Goal: Task Accomplishment & Management: Manage account settings

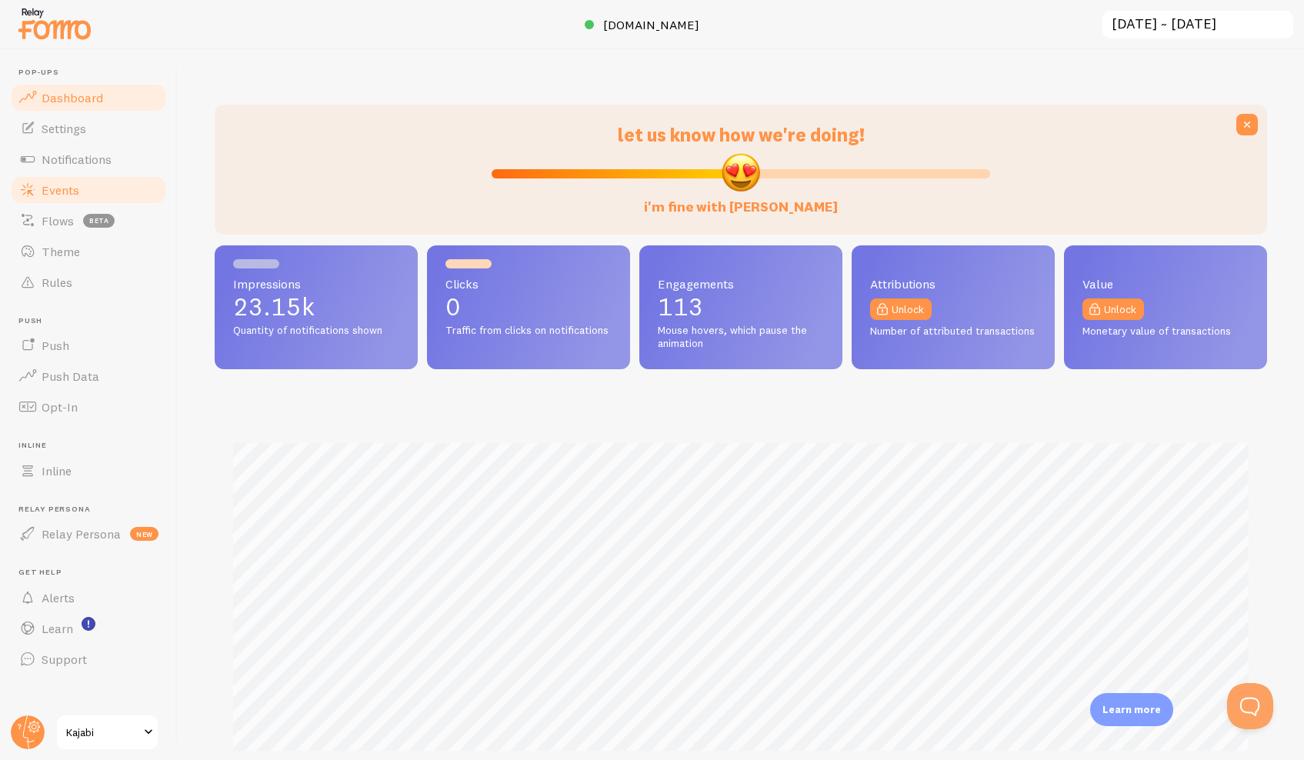
click at [48, 190] on span "Events" at bounding box center [61, 189] width 38 height 15
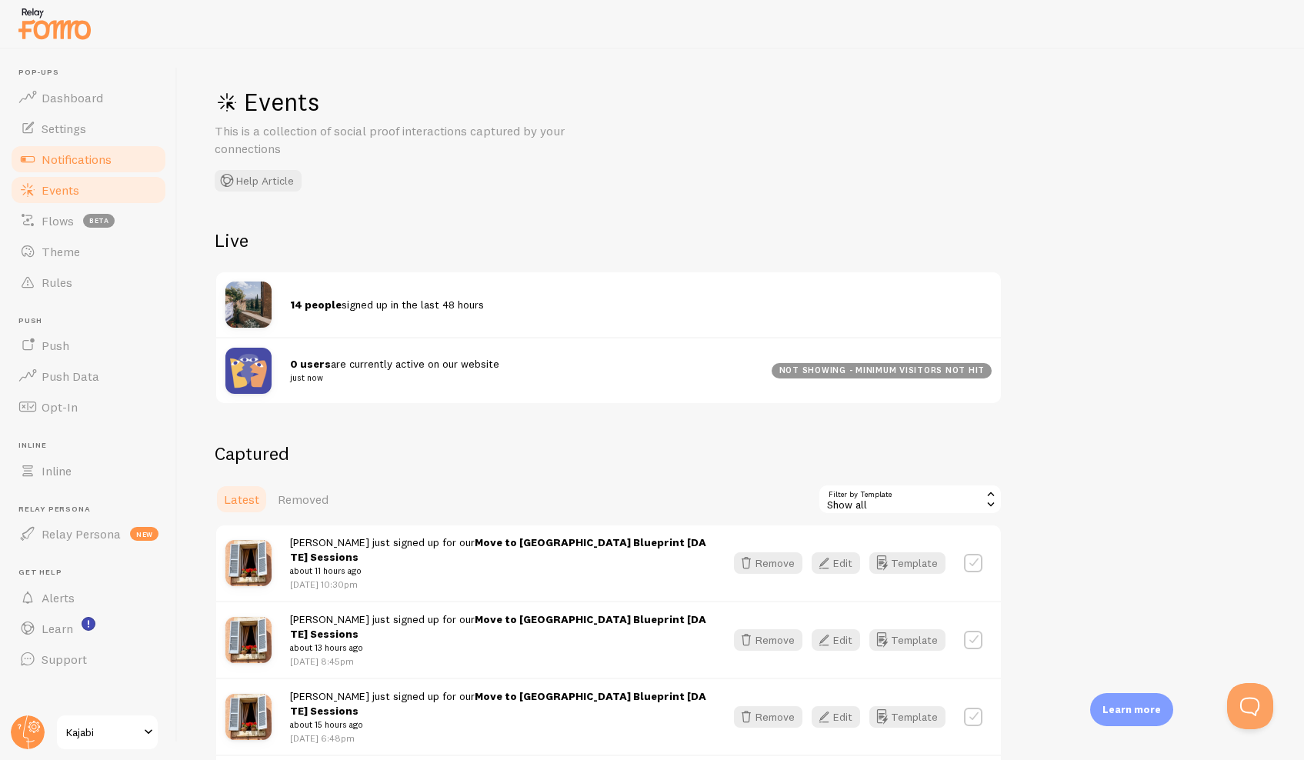
click at [110, 159] on span "Notifications" at bounding box center [77, 159] width 70 height 15
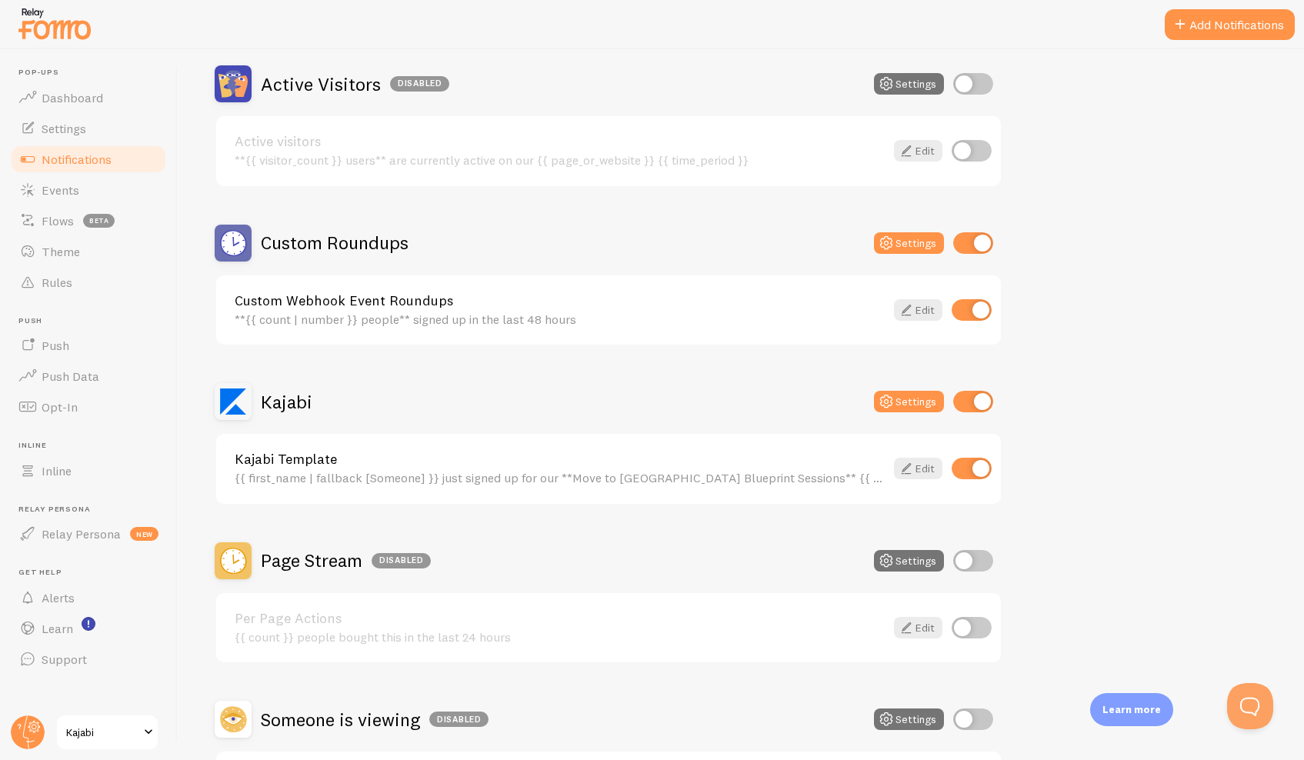
scroll to position [147, 0]
click at [922, 404] on button "Settings" at bounding box center [909, 400] width 70 height 22
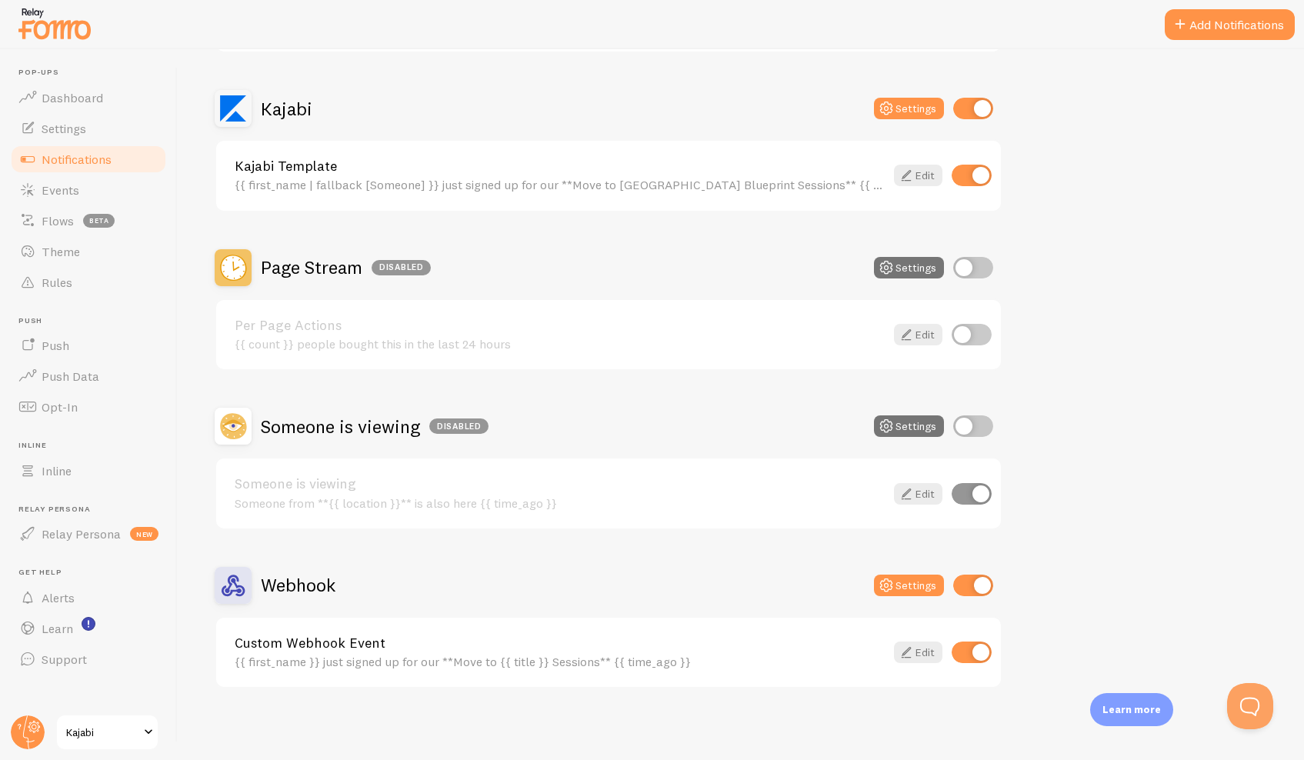
scroll to position [438, 0]
click at [918, 654] on link "Edit" at bounding box center [918, 653] width 48 height 22
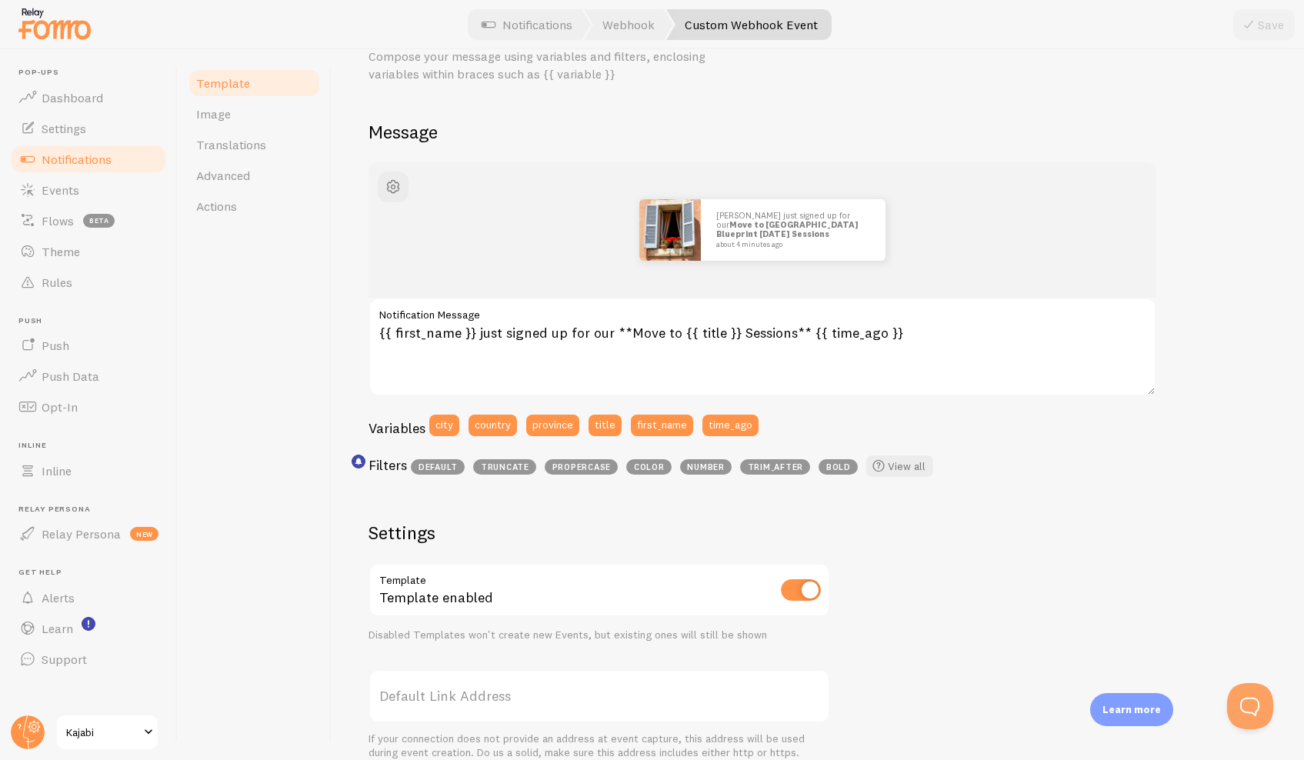
scroll to position [74, 0]
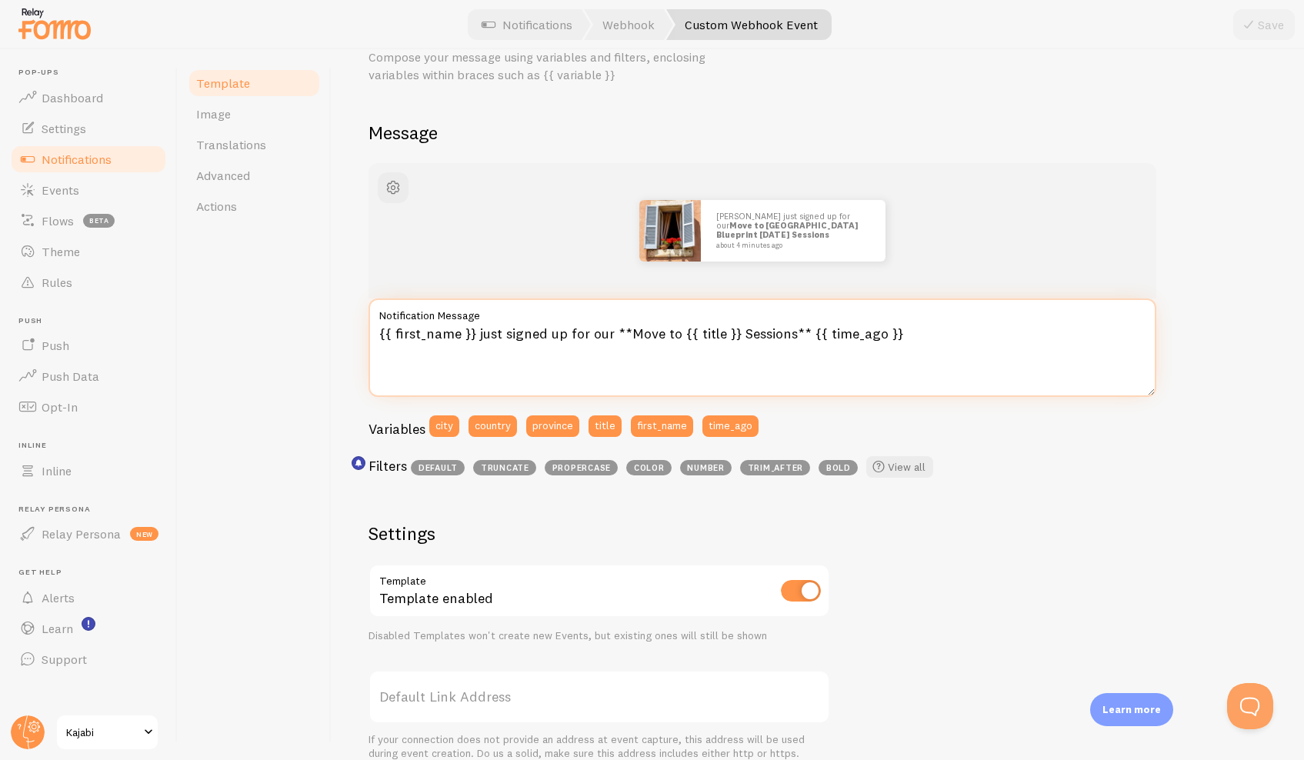
click at [700, 338] on textarea "{{ first_name }} just signed up for our **Move to {{ title }} Sessions** {{ tim…" at bounding box center [762, 347] width 788 height 98
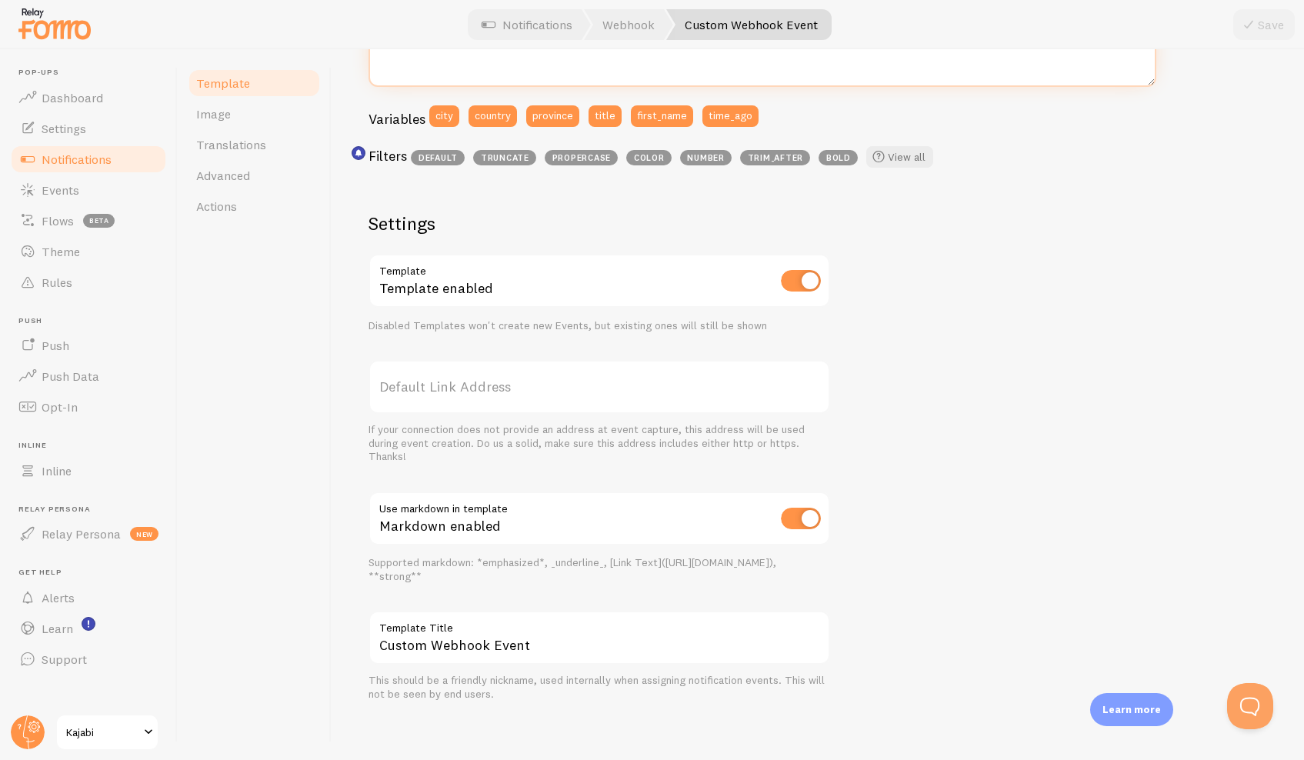
scroll to position [383, 0]
click at [816, 642] on input "Custom Webhook Event" at bounding box center [599, 639] width 462 height 54
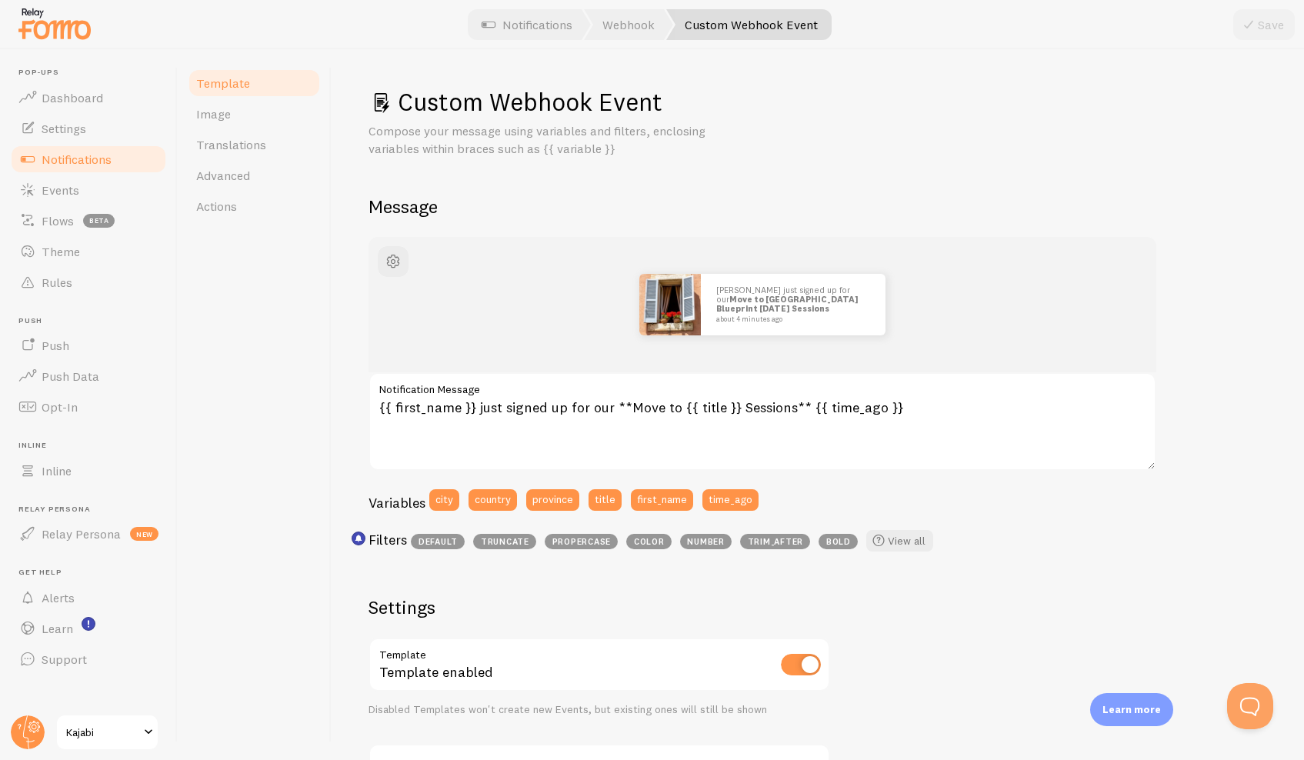
scroll to position [0, 0]
